Goal: Information Seeking & Learning: Learn about a topic

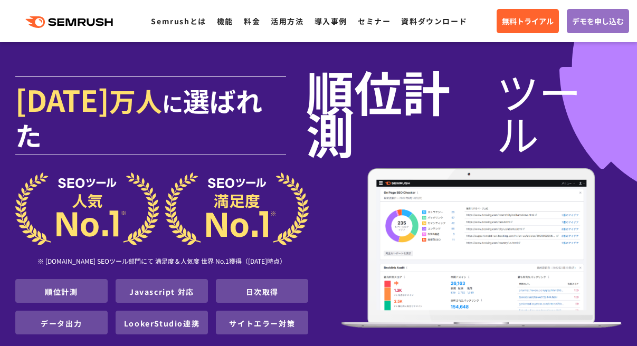
scroll to position [168, 0]
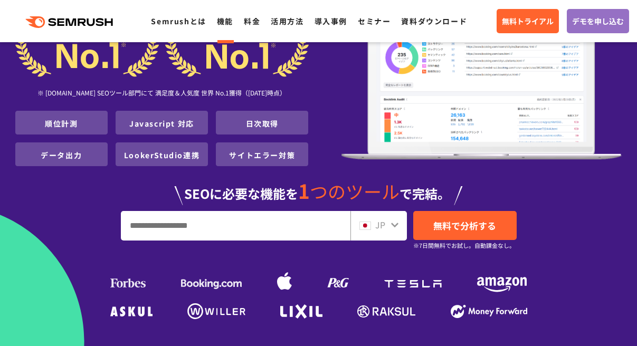
click at [223, 26] on link "機能" at bounding box center [225, 21] width 16 height 11
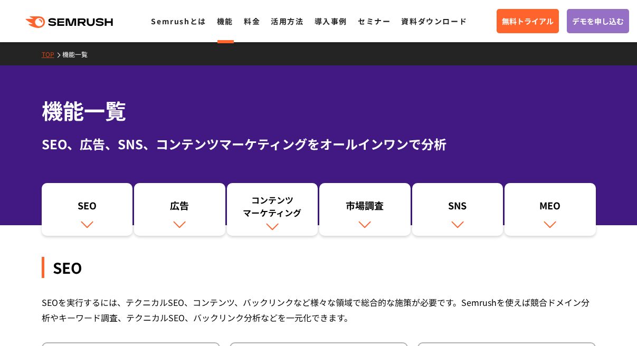
scroll to position [253, 0]
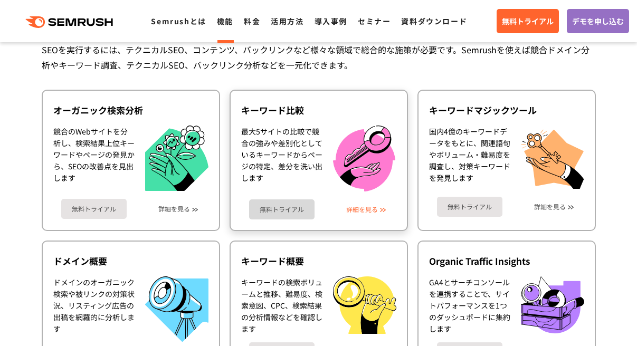
click at [356, 213] on link "詳細を見る" at bounding box center [362, 209] width 32 height 7
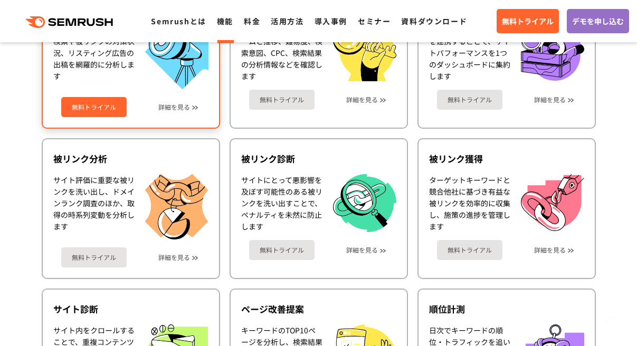
scroll to position [506, 0]
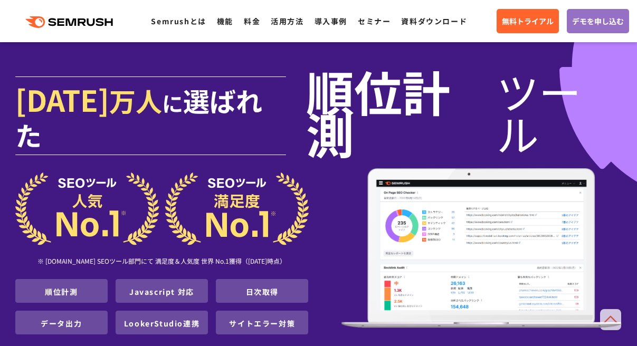
scroll to position [422, 0]
